Goal: Check status

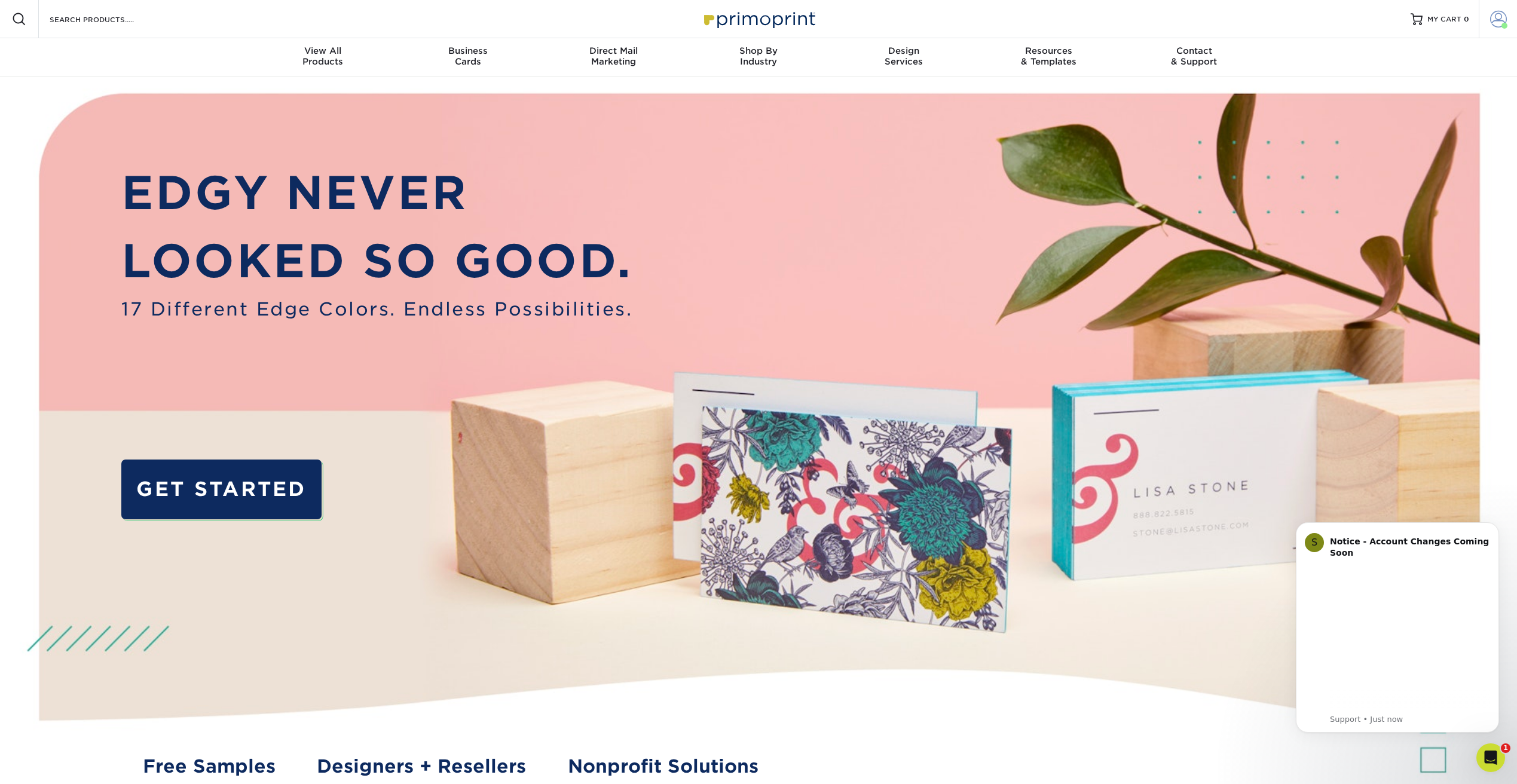
click at [1495, 16] on span at bounding box center [1498, 19] width 17 height 17
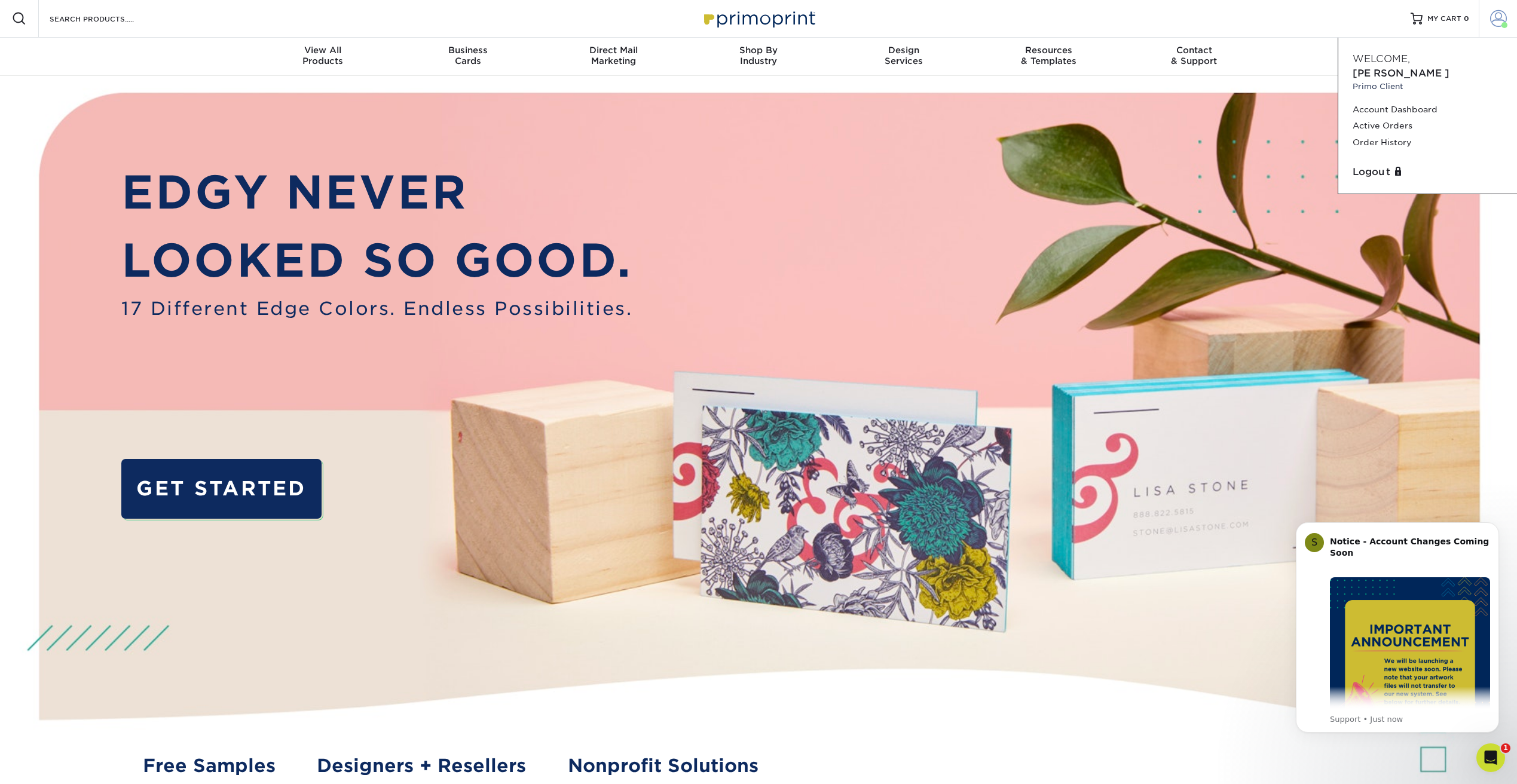
scroll to position [1, 1]
click at [1397, 118] on link "Active Orders" at bounding box center [1427, 126] width 150 height 16
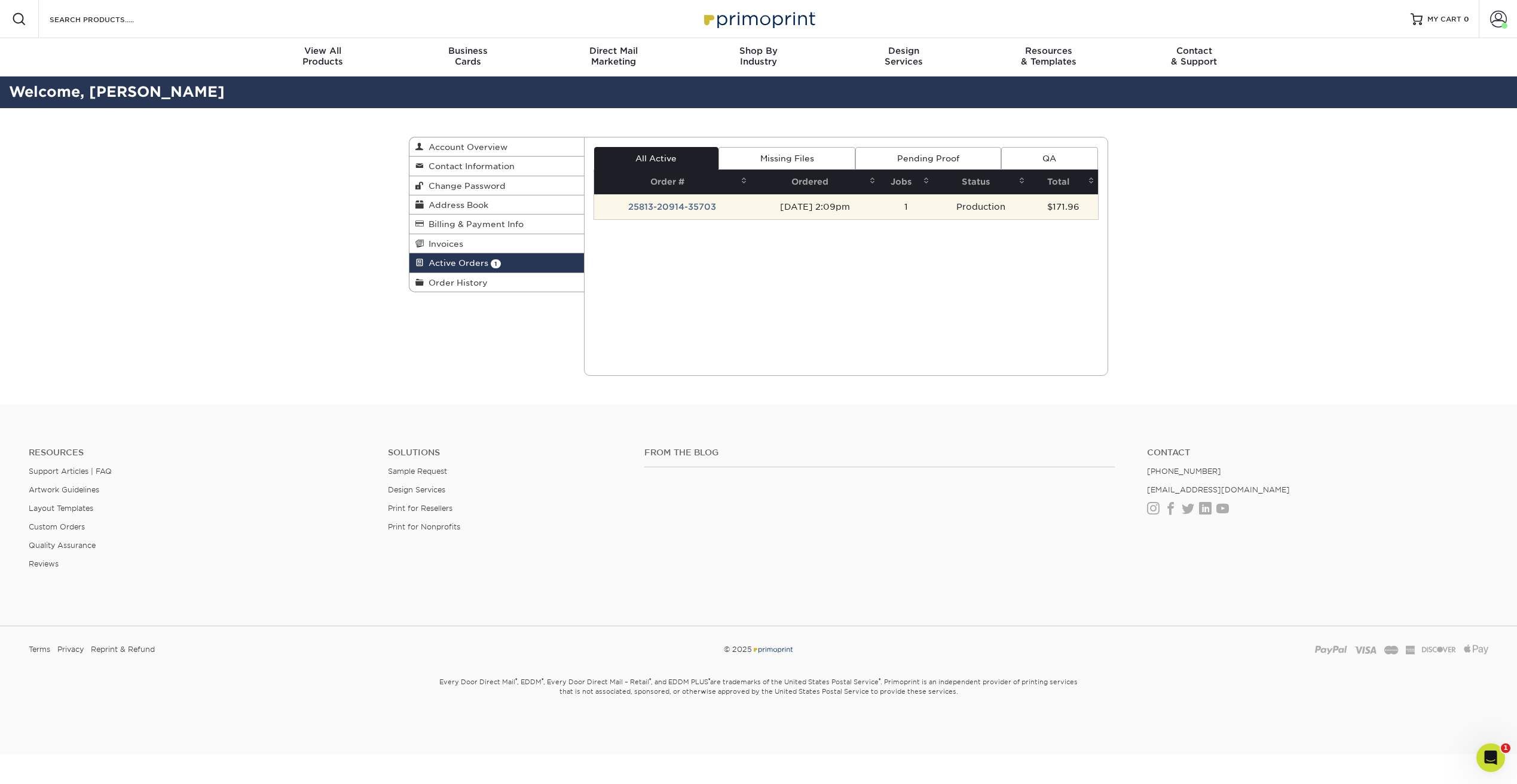
scroll to position [0, 1]
click at [673, 206] on td "25813-20914-35703" at bounding box center [673, 207] width 157 height 25
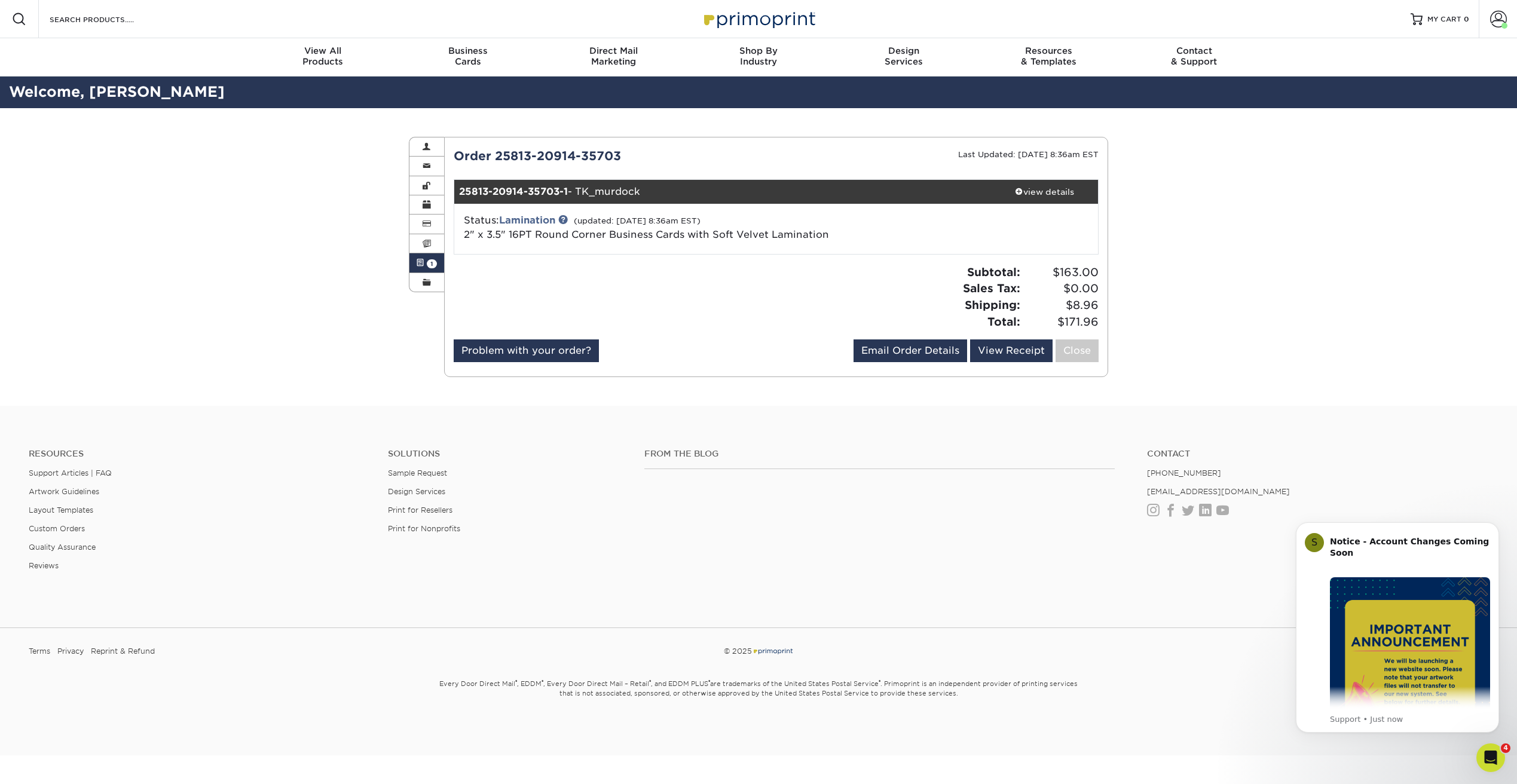
scroll to position [0, 0]
click at [1048, 191] on div "view details" at bounding box center [1044, 192] width 108 height 12
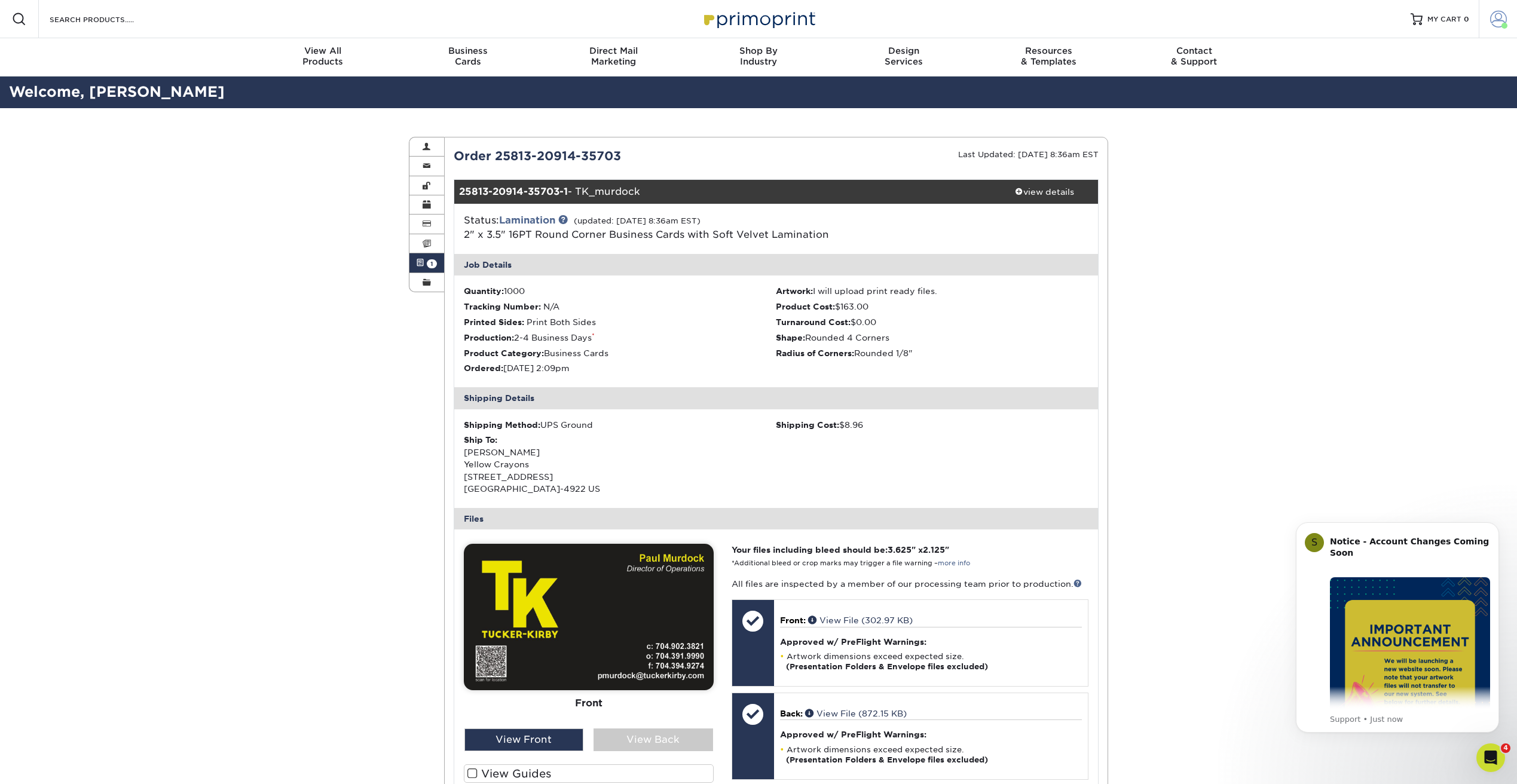
click at [1504, 17] on span at bounding box center [1498, 19] width 17 height 17
click at [1392, 135] on link "Order History" at bounding box center [1427, 143] width 150 height 16
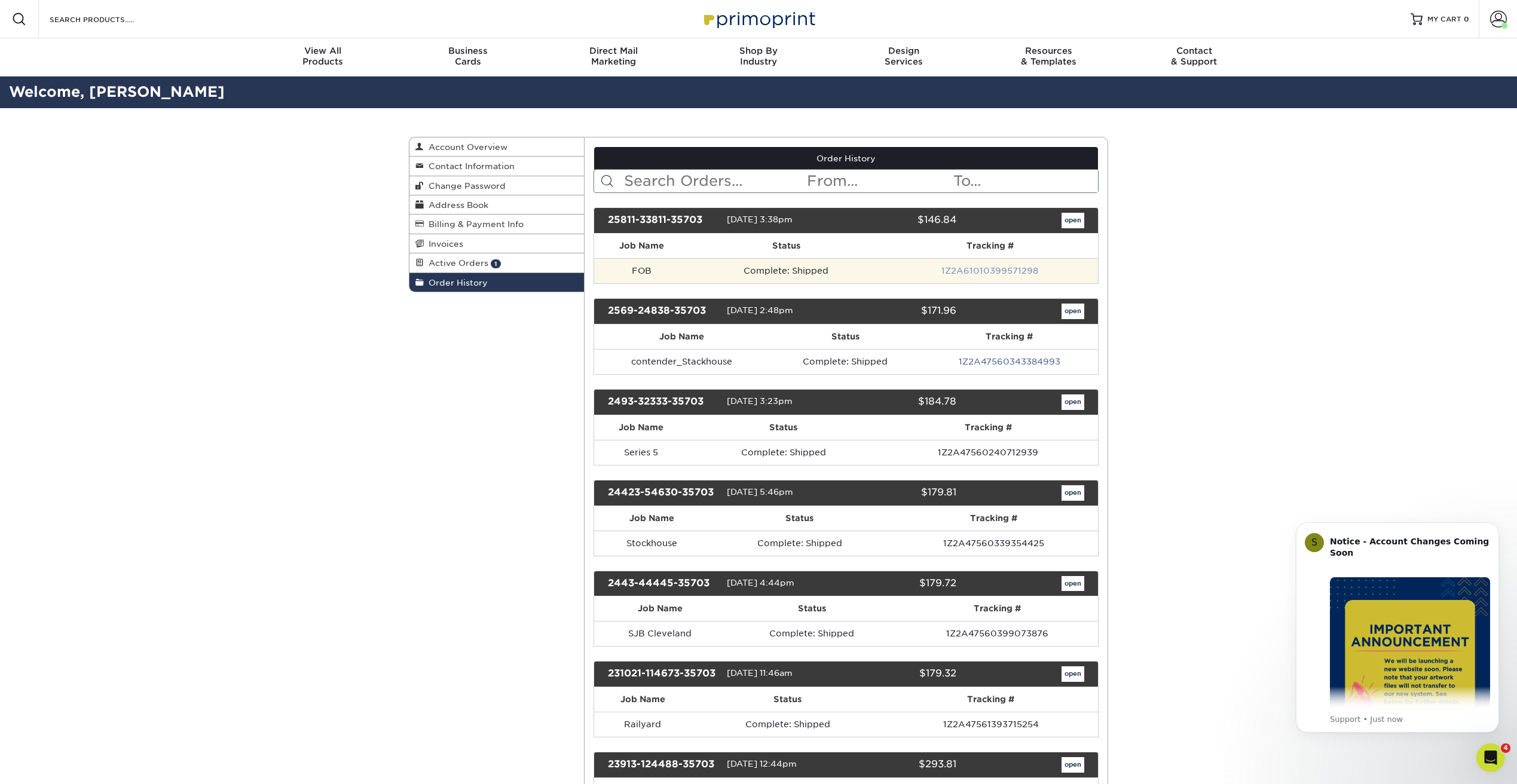
click at [1020, 266] on link "1Z2A61010399571298" at bounding box center [990, 271] width 97 height 10
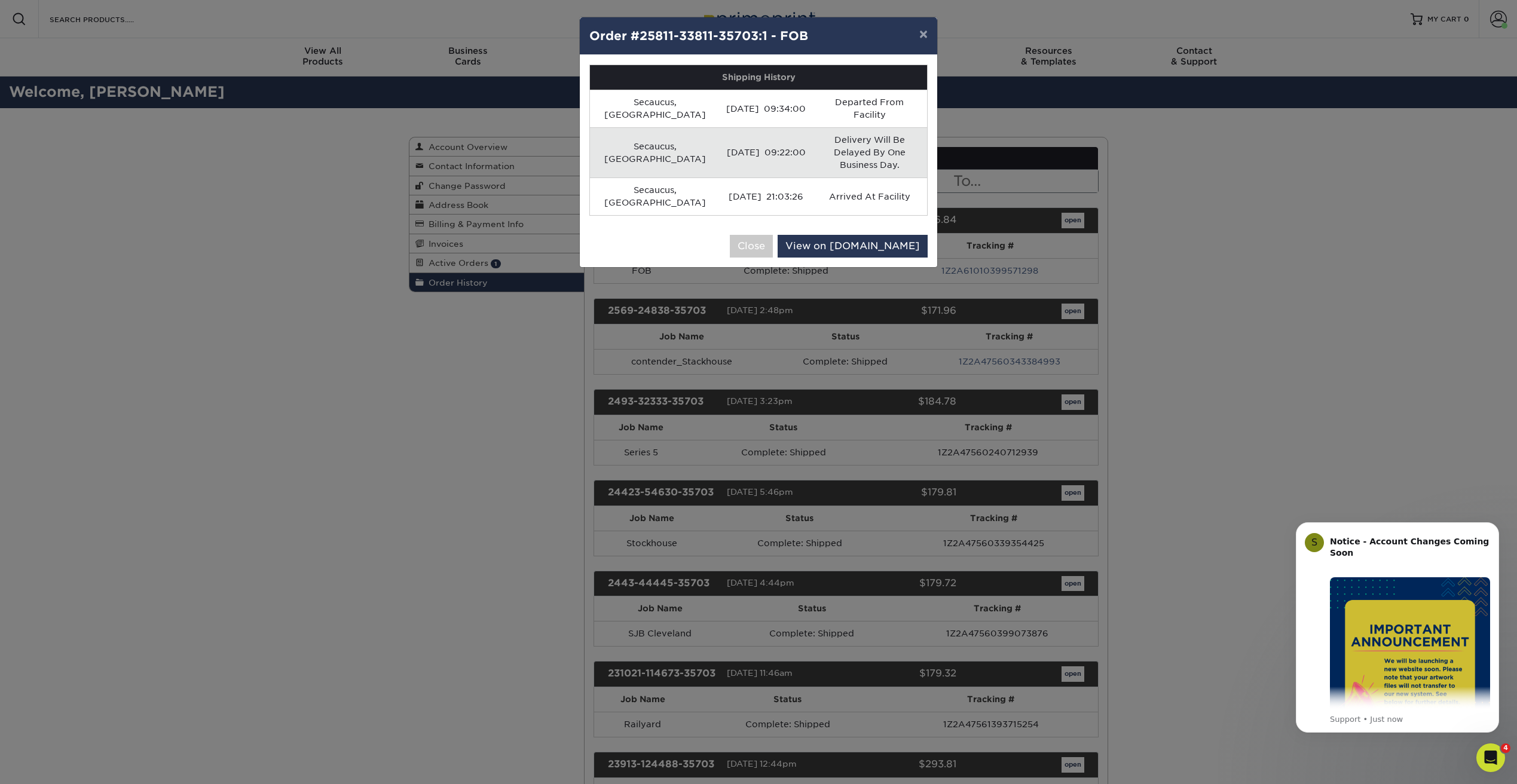
click at [1172, 237] on div "× Order #25811-33811-35703:1 - FOB Shipping History Secaucus, US 08/16/2025 09:…" at bounding box center [758, 392] width 1517 height 784
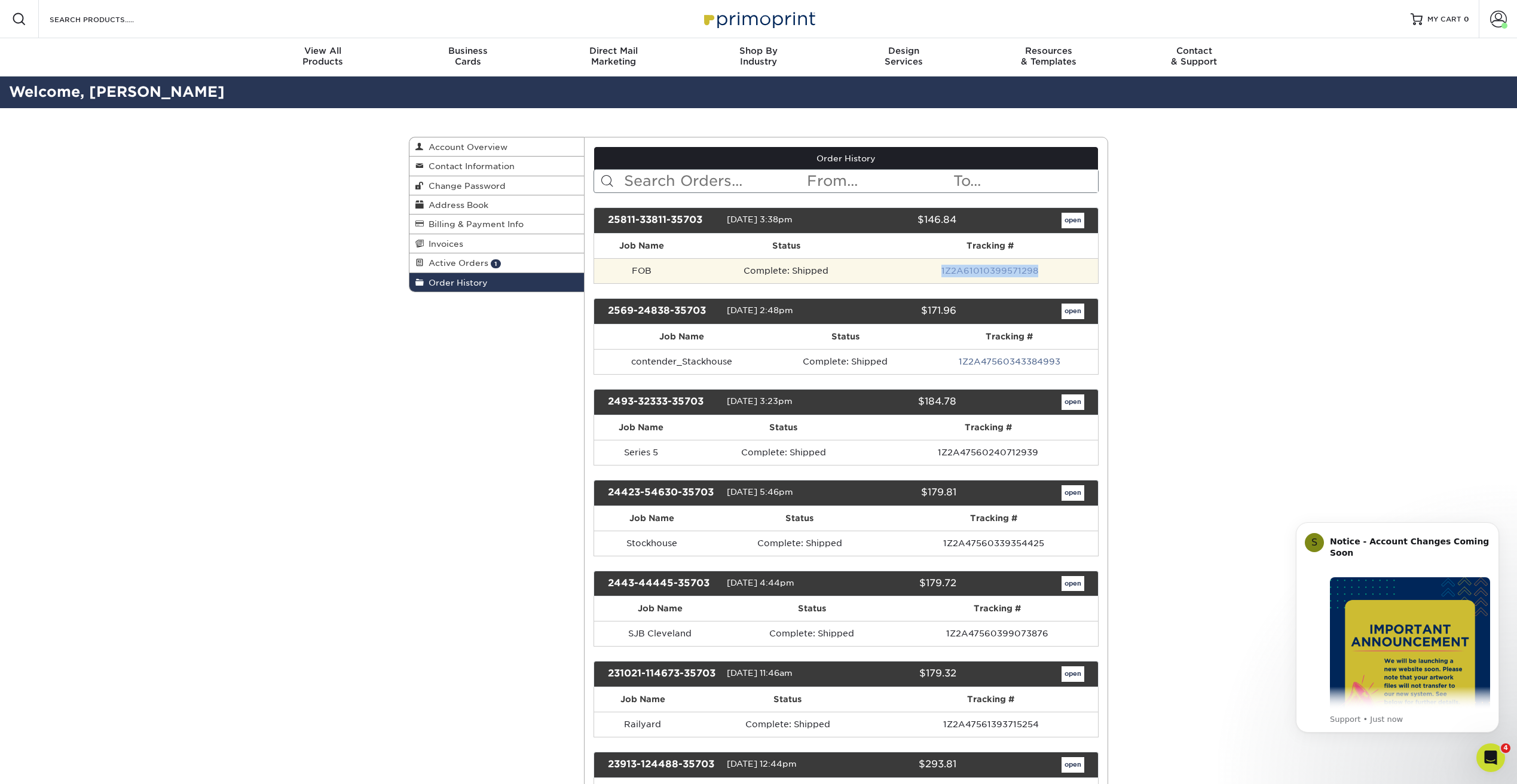
drag, startPoint x: 995, startPoint y: 272, endPoint x: 1019, endPoint y: 274, distance: 24.1
click at [943, 274] on td "1Z2A61010399571298" at bounding box center [990, 271] width 215 height 25
click at [983, 267] on link "1Z2A61010399571298" at bounding box center [990, 271] width 97 height 10
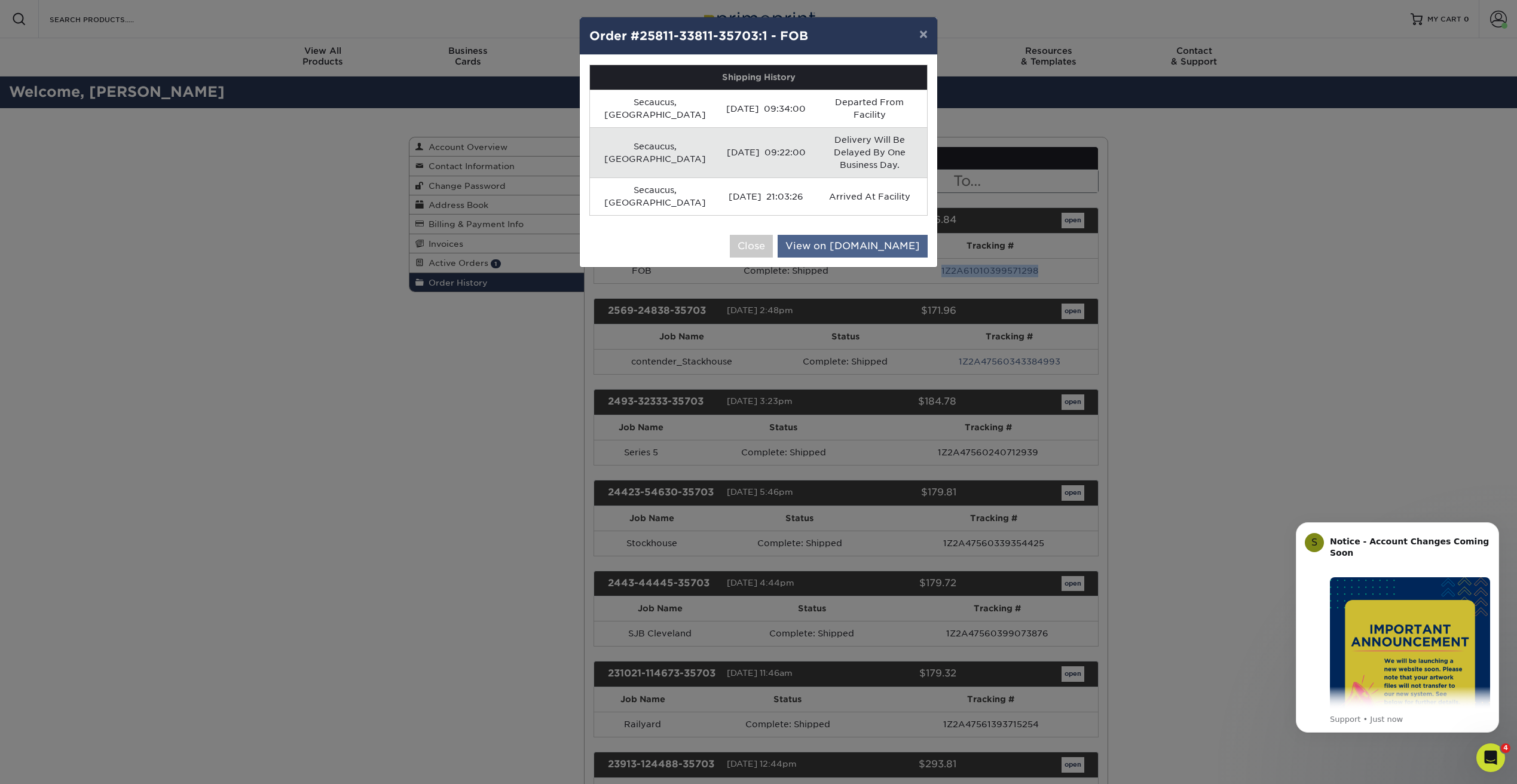
click at [886, 235] on link "View on UPS.com" at bounding box center [852, 246] width 150 height 23
